Goal: Information Seeking & Learning: Find specific page/section

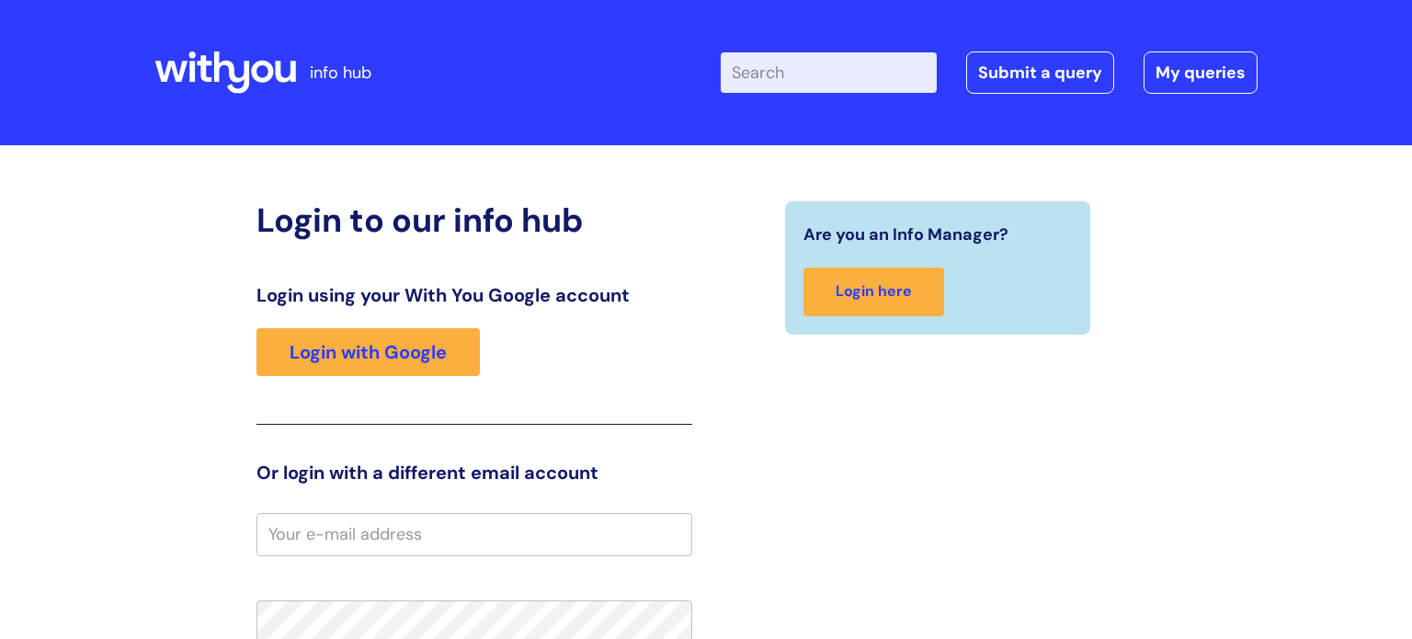
click at [801, 71] on input "Enter your search term here..." at bounding box center [829, 72] width 216 height 40
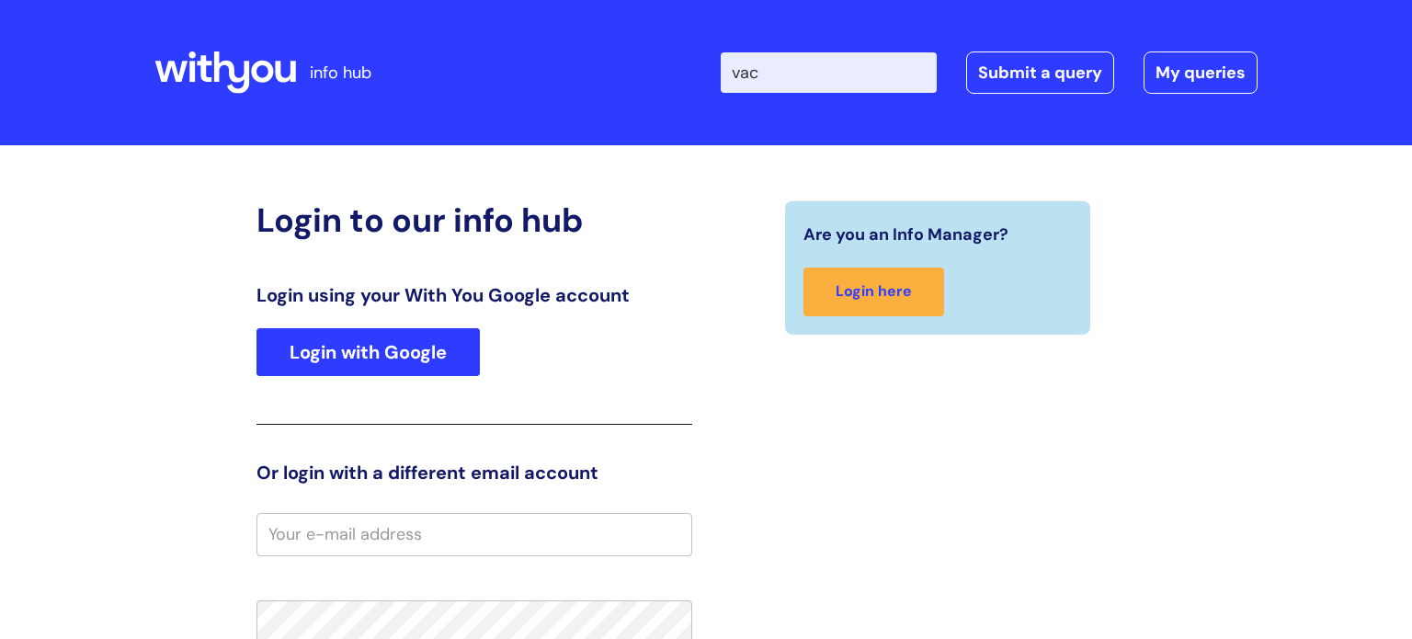
type input "vac"
click at [402, 365] on link "Login with Google" at bounding box center [367, 352] width 223 height 48
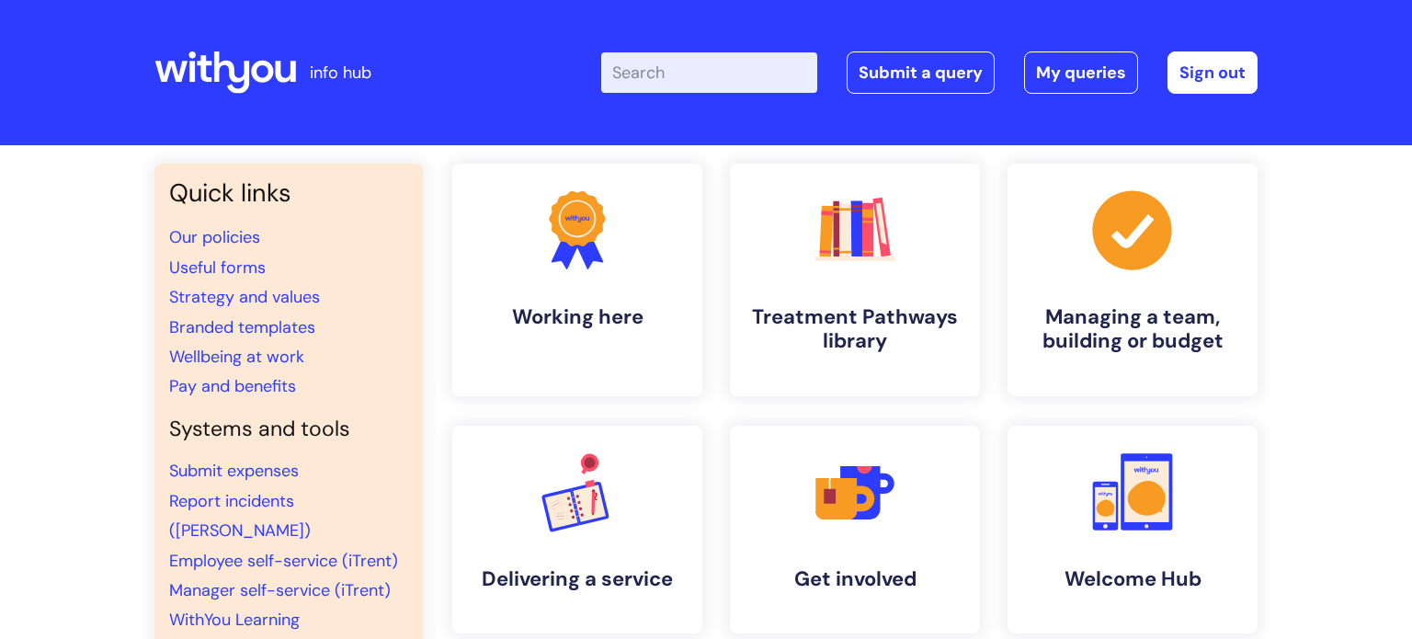
click at [772, 74] on input "Enter your search term here..." at bounding box center [709, 72] width 216 height 40
type input "vac"
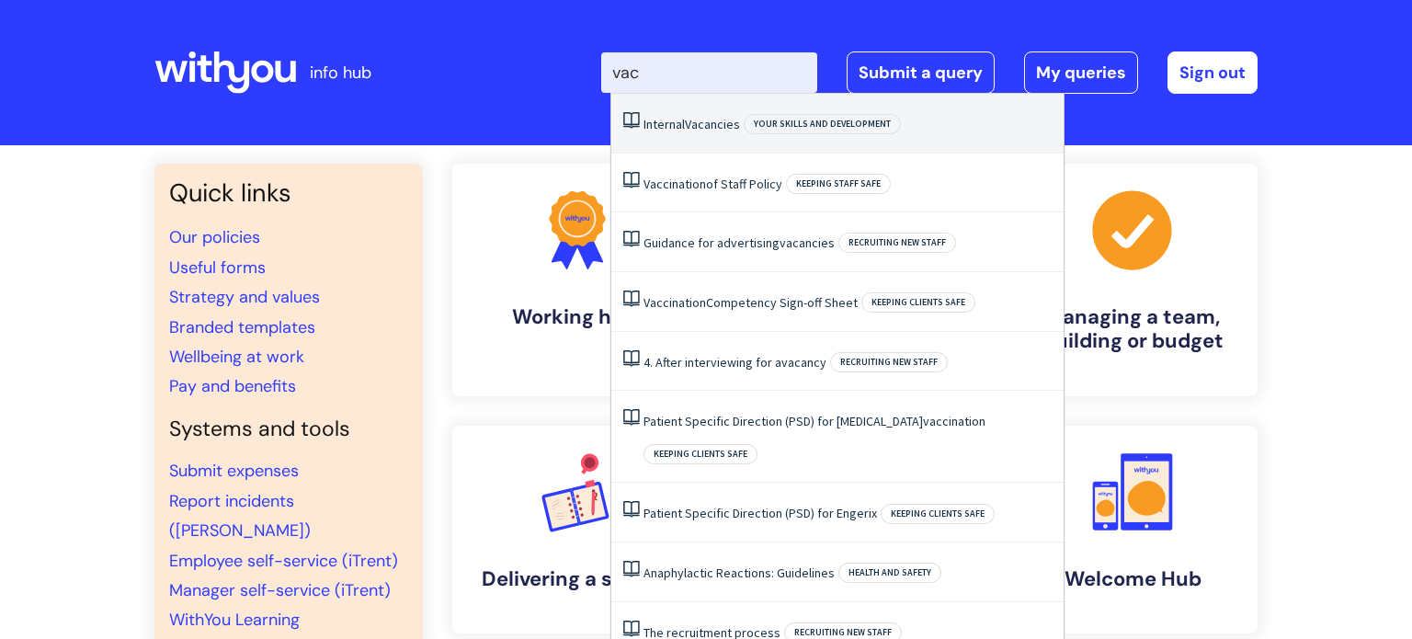
click at [729, 120] on span "Vacancies" at bounding box center [712, 124] width 55 height 17
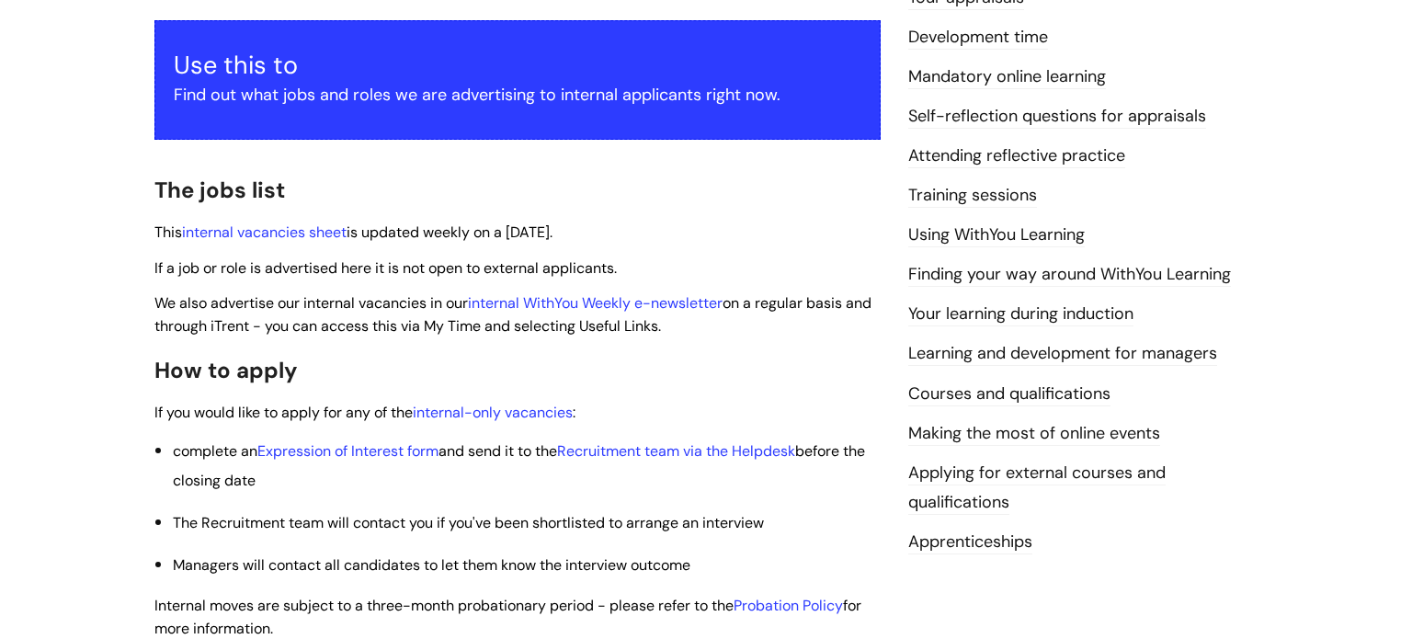
scroll to position [334, 0]
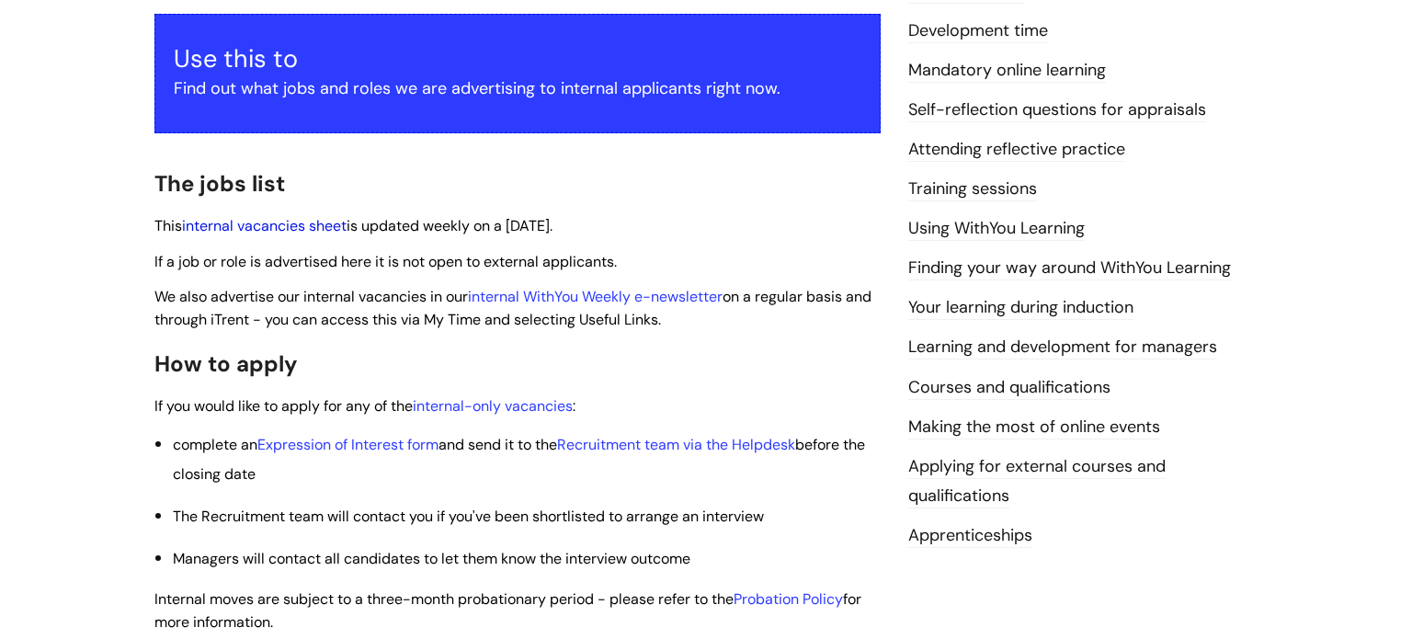
click at [279, 230] on link "internal vacancies sheet" at bounding box center [264, 225] width 165 height 19
